Goal: Task Accomplishment & Management: Manage account settings

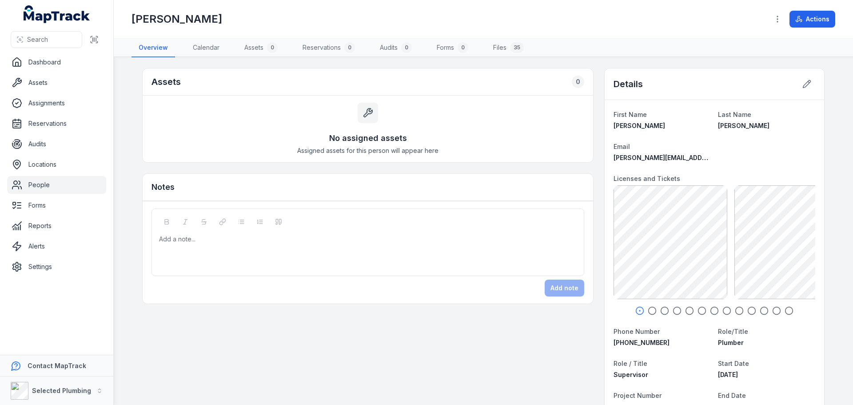
click at [29, 187] on link "People" at bounding box center [56, 185] width 99 height 18
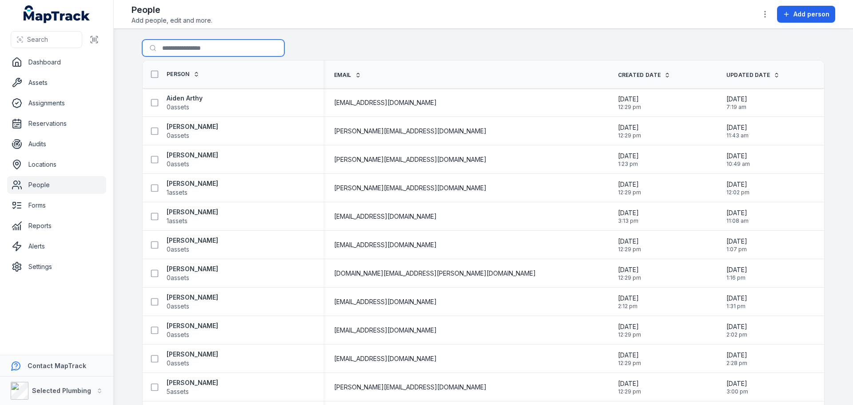
click at [186, 48] on input "Search for people" at bounding box center [213, 48] width 142 height 17
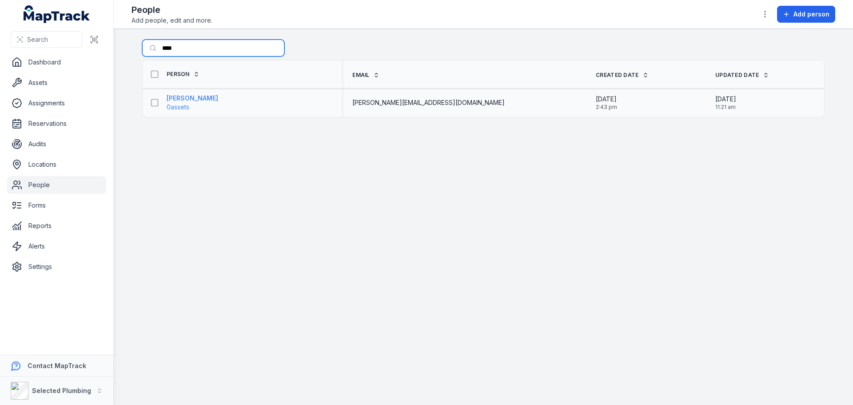
type input "****"
click at [178, 100] on strong "[PERSON_NAME]" at bounding box center [193, 98] width 52 height 9
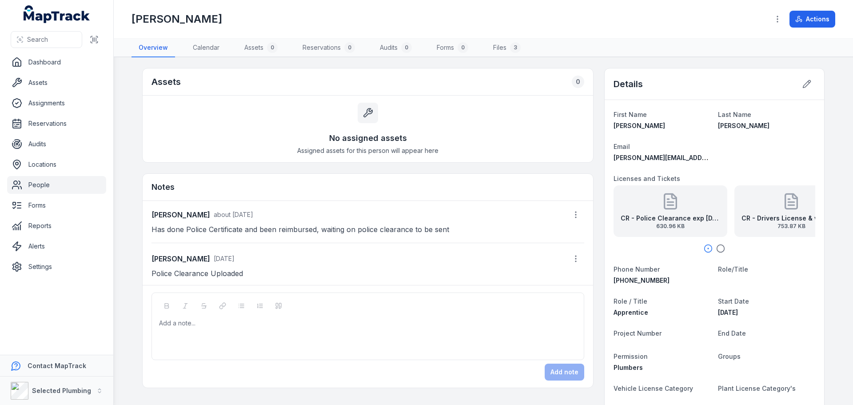
click at [669, 219] on strong "CR - Police Clearance exp [DATE]" at bounding box center [671, 218] width 100 height 9
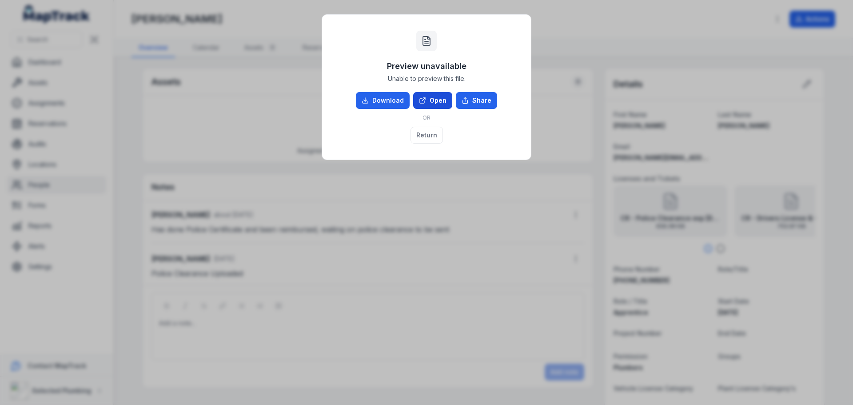
click at [433, 96] on link "Open" at bounding box center [432, 100] width 39 height 17
click at [423, 136] on button "Return" at bounding box center [427, 135] width 32 height 17
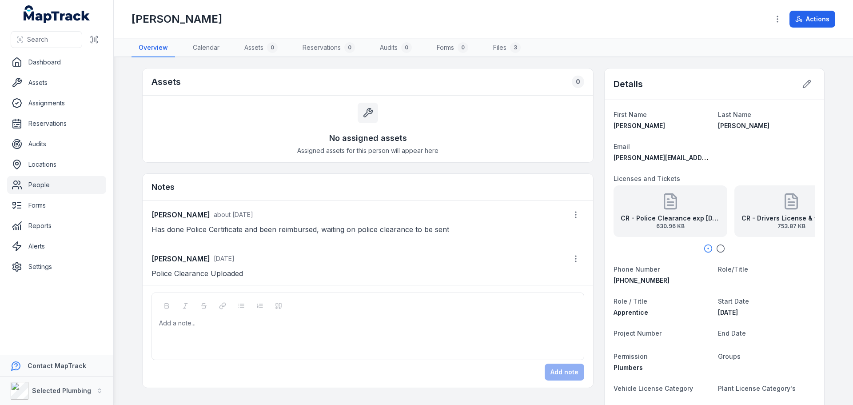
click at [780, 216] on strong "CR - Drivers License & white card" at bounding box center [792, 218] width 100 height 9
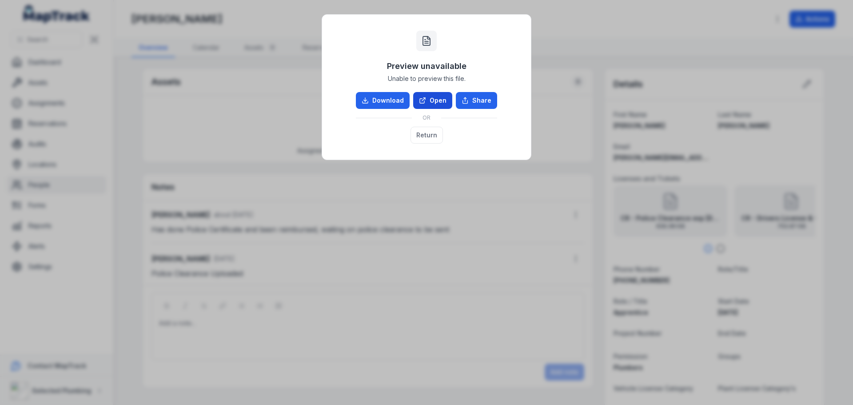
click at [441, 98] on link "Open" at bounding box center [432, 100] width 39 height 17
click at [418, 137] on button "Return" at bounding box center [427, 135] width 32 height 17
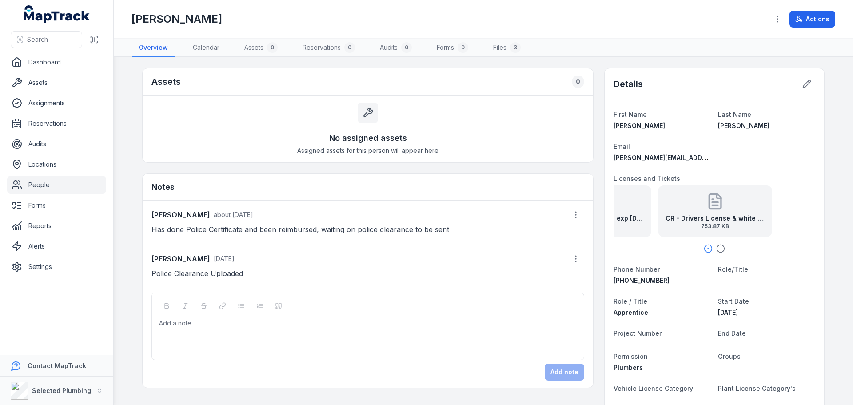
drag, startPoint x: 757, startPoint y: 210, endPoint x: 650, endPoint y: 209, distance: 107.1
click at [650, 209] on div "CR - Police Clearance exp [DATE] 630.96 KB CR - Drivers License & white card 75…" at bounding box center [639, 211] width 202 height 52
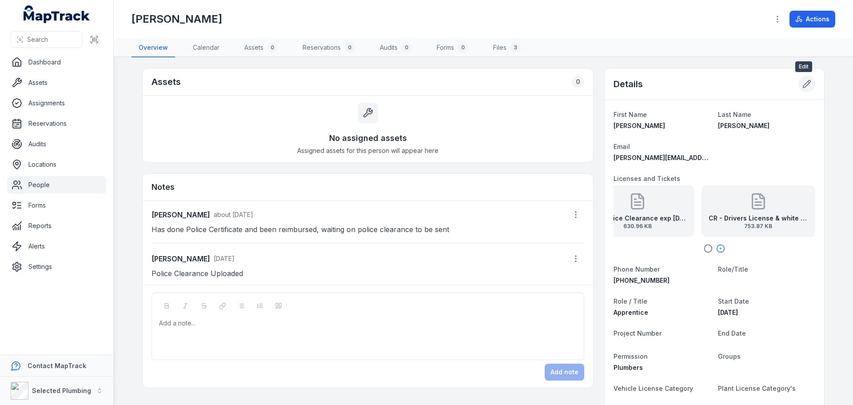
click at [803, 87] on icon at bounding box center [807, 84] width 9 height 9
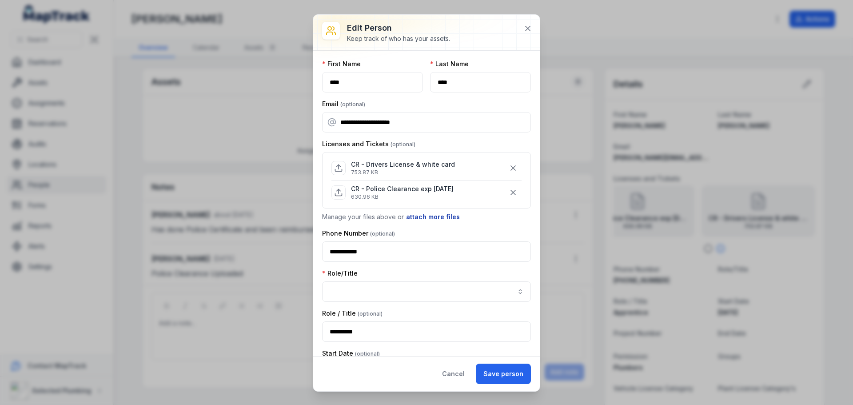
click at [434, 216] on button "attach more files" at bounding box center [433, 217] width 55 height 10
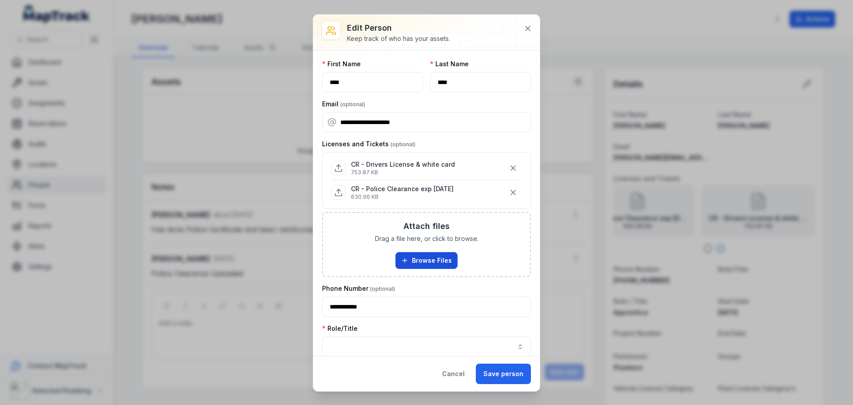
click at [437, 266] on button "Browse Files" at bounding box center [426, 260] width 62 height 17
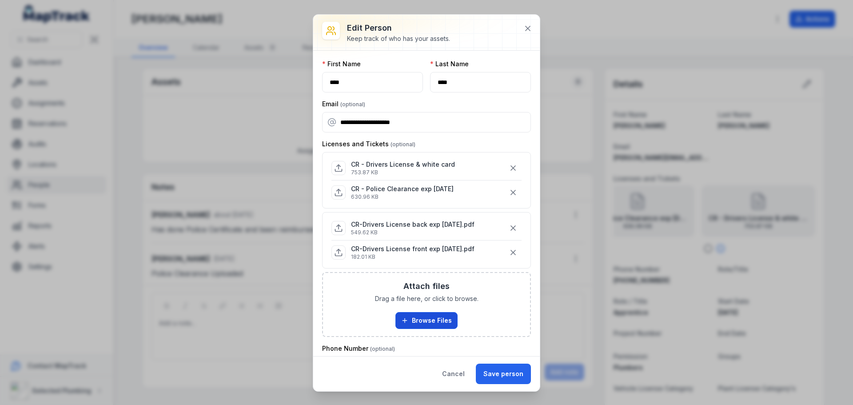
click at [447, 316] on button "Browse Files" at bounding box center [426, 320] width 62 height 17
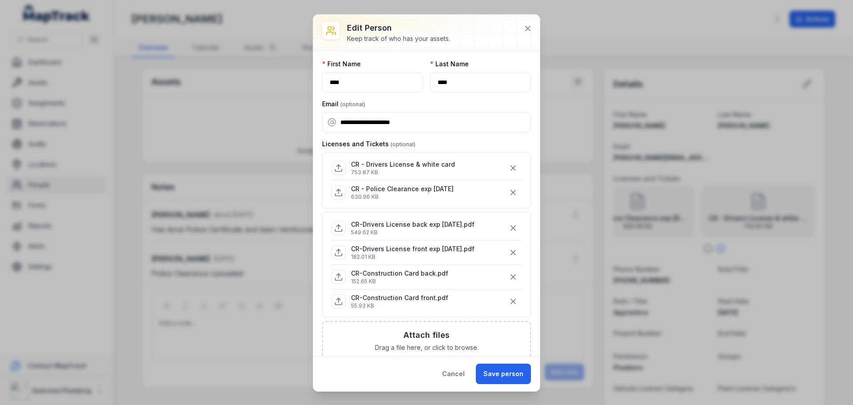
click at [419, 331] on h3 "Attach files" at bounding box center [426, 335] width 46 height 12
click at [511, 167] on icon "button" at bounding box center [513, 168] width 4 height 4
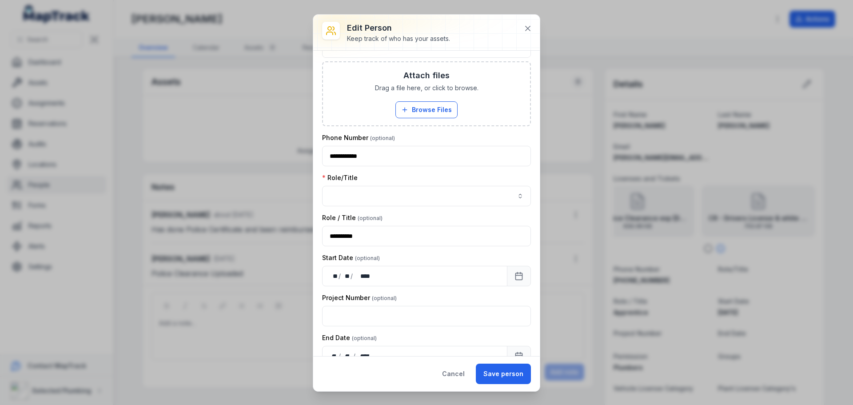
scroll to position [194, 0]
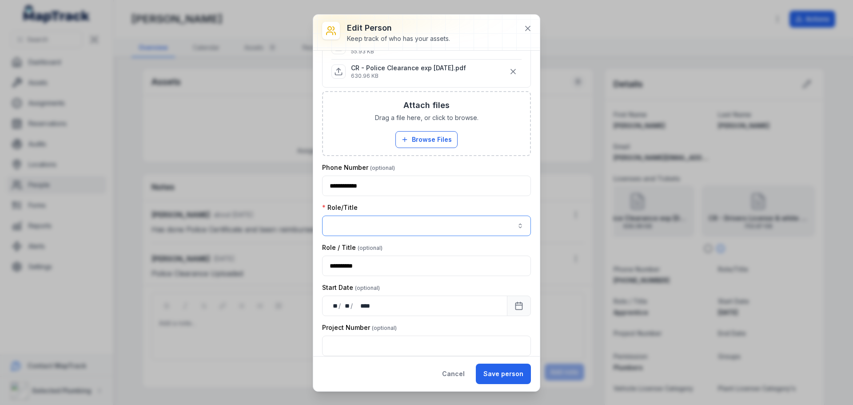
click at [431, 227] on button "button" at bounding box center [426, 226] width 209 height 20
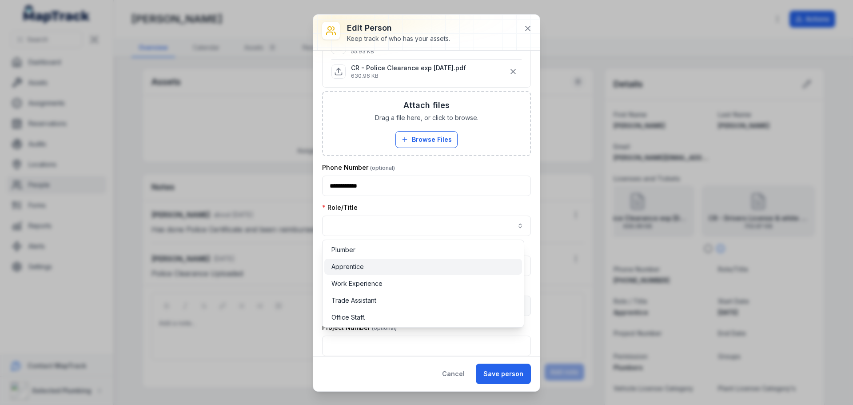
click at [407, 264] on div "Apprentice" at bounding box center [424, 266] width 184 height 9
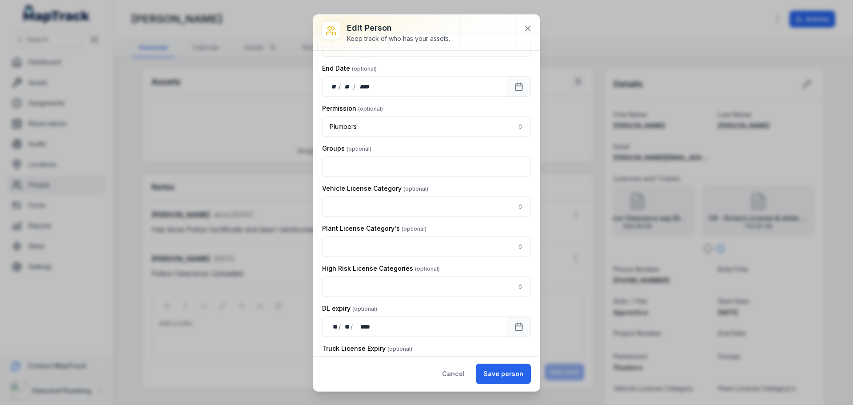
scroll to position [505, 0]
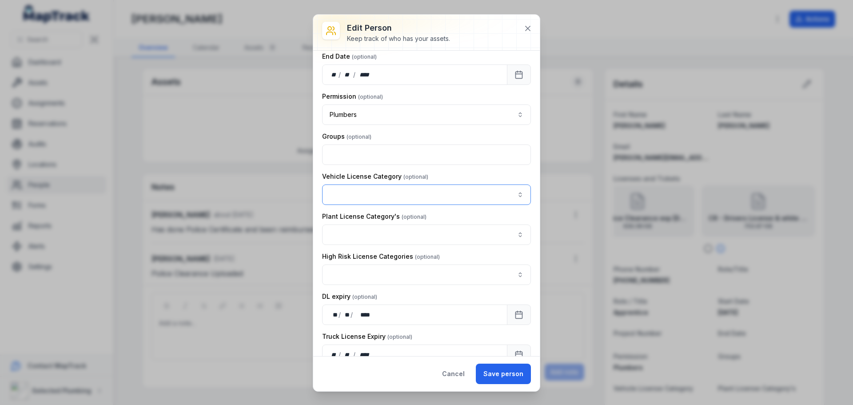
click at [514, 191] on button "button" at bounding box center [426, 194] width 209 height 20
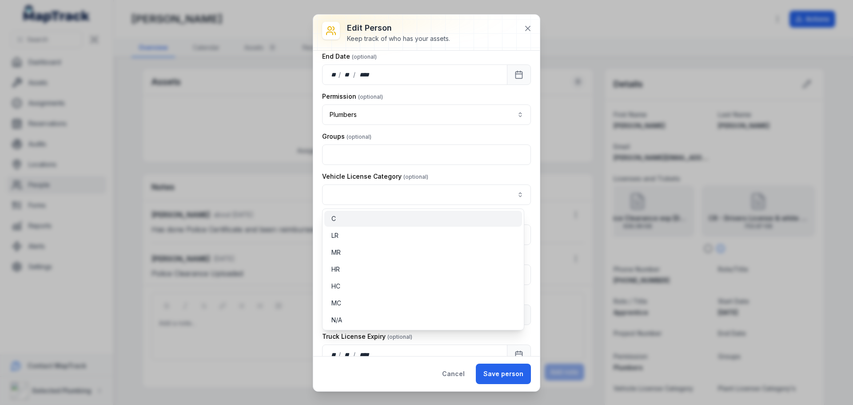
click at [359, 220] on div "C" at bounding box center [424, 218] width 184 height 9
click at [430, 174] on div "Vehicle License Category C *" at bounding box center [426, 188] width 209 height 33
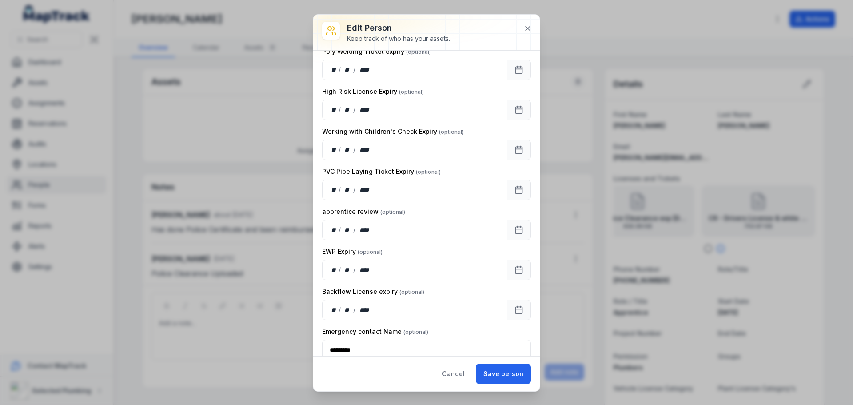
scroll to position [950, 0]
click at [499, 373] on button "Save person" at bounding box center [503, 374] width 55 height 20
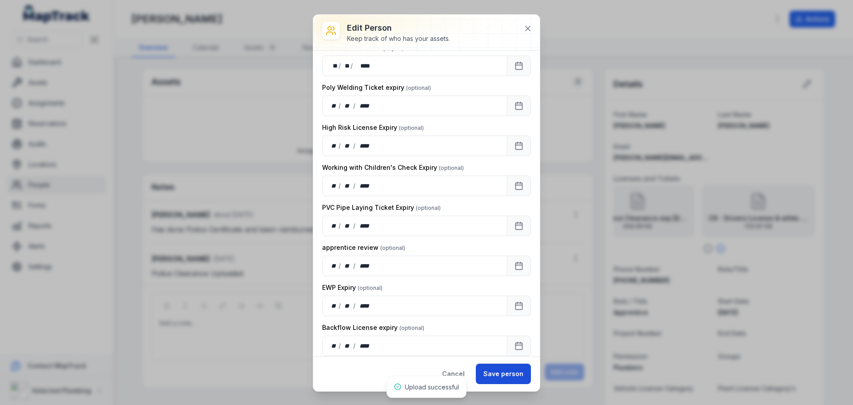
scroll to position [985, 0]
